Goal: Task Accomplishment & Management: Manage account settings

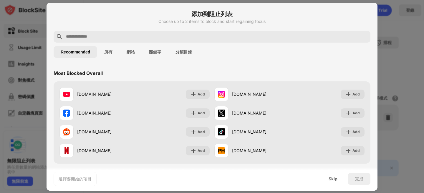
click at [191, 33] on input "text" at bounding box center [216, 36] width 302 height 7
type input "*"
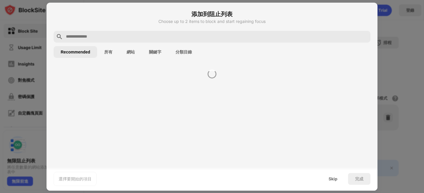
type input "*"
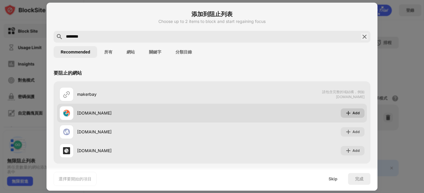
type input "********"
click at [350, 113] on img at bounding box center [348, 113] width 6 height 6
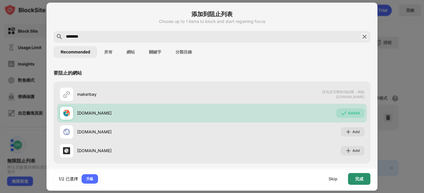
click at [363, 179] on div "完成" at bounding box center [359, 179] width 8 height 5
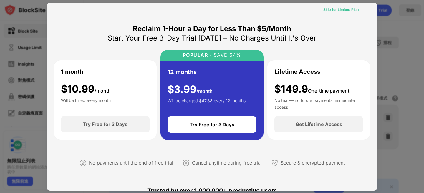
click at [339, 9] on div "Skip for Limited Plan" at bounding box center [340, 10] width 35 height 6
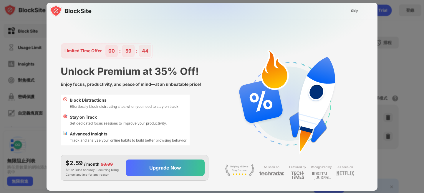
scroll to position [14, 0]
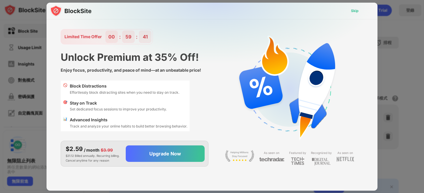
click at [353, 13] on div "Skip" at bounding box center [355, 11] width 8 height 6
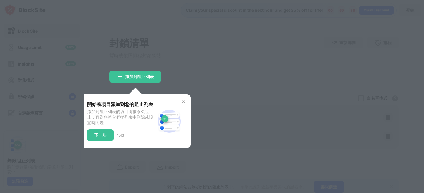
click at [184, 104] on img at bounding box center [183, 101] width 5 height 5
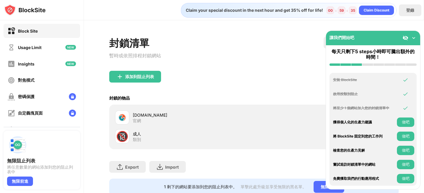
scroll to position [19, 0]
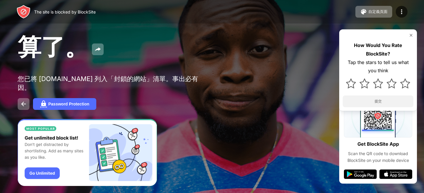
click at [247, 59] on div "算了。" at bounding box center [173, 48] width 311 height 32
click at [210, 98] on div "Password Protection" at bounding box center [212, 104] width 388 height 12
drag, startPoint x: 210, startPoint y: 92, endPoint x: 186, endPoint y: 43, distance: 54.2
click at [186, 43] on div "算了。 您已將 makerbay.net 列入「封鎖的網站」清單。事出必有因。 Password Protection How Would You Rate …" at bounding box center [212, 71] width 424 height 142
click at [186, 43] on div "算了。" at bounding box center [173, 48] width 311 height 32
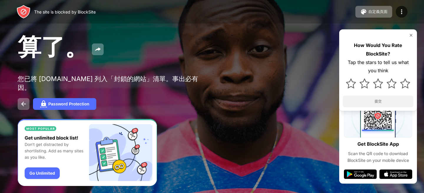
click at [409, 36] on img at bounding box center [410, 35] width 5 height 5
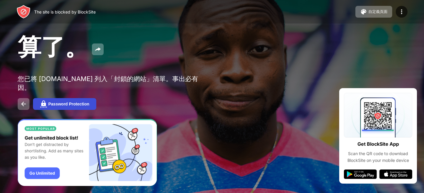
click at [74, 102] on div "Password Protection" at bounding box center [68, 104] width 41 height 5
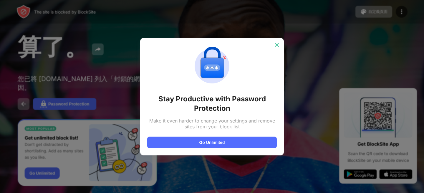
click at [277, 44] on img at bounding box center [277, 45] width 6 height 6
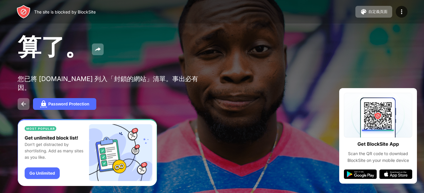
click at [323, 62] on div "算了。" at bounding box center [173, 48] width 311 height 32
click at [22, 101] on img at bounding box center [23, 104] width 7 height 7
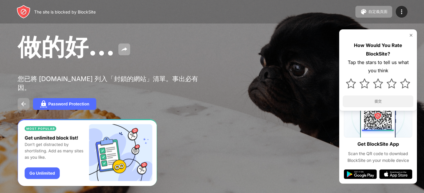
click at [23, 101] on img at bounding box center [23, 104] width 7 height 7
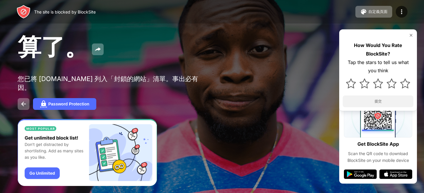
click at [411, 36] on img at bounding box center [410, 35] width 5 height 5
